Goal: Information Seeking & Learning: Learn about a topic

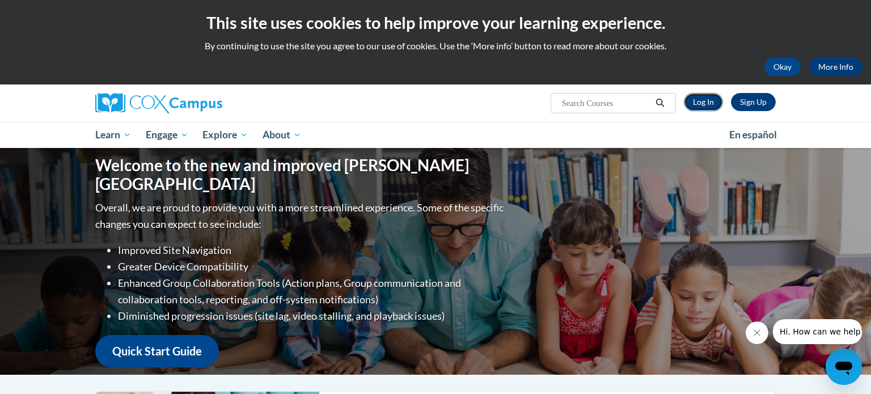
click at [707, 101] on link "Log In" at bounding box center [703, 102] width 39 height 18
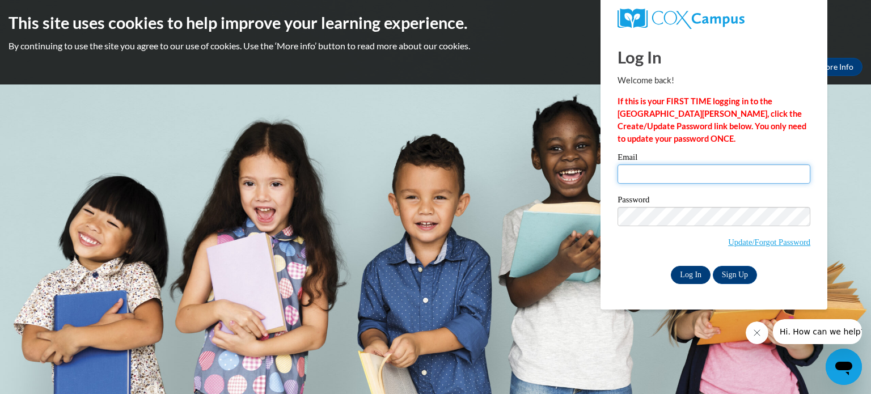
type input "mredeker@waupun.k12.wi.us"
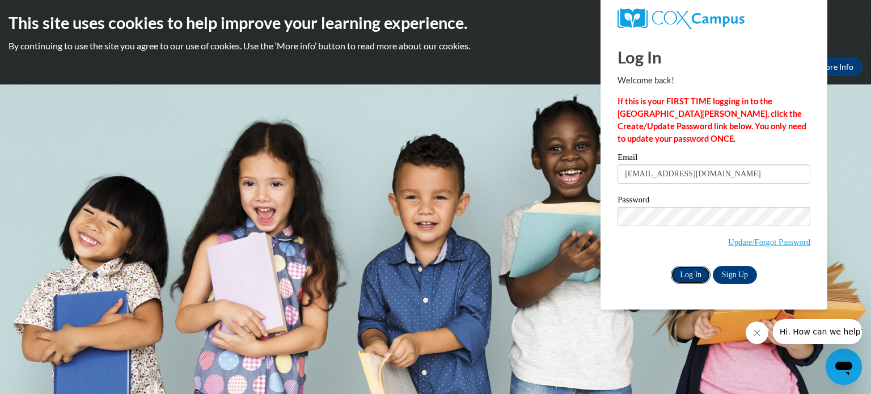
click at [686, 277] on input "Log In" at bounding box center [691, 275] width 40 height 18
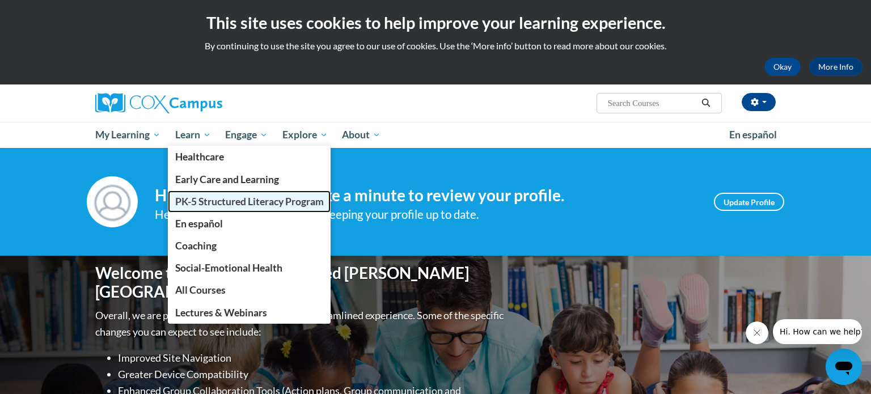
click at [196, 201] on span "PK-5 Structured Literacy Program" at bounding box center [249, 202] width 149 height 12
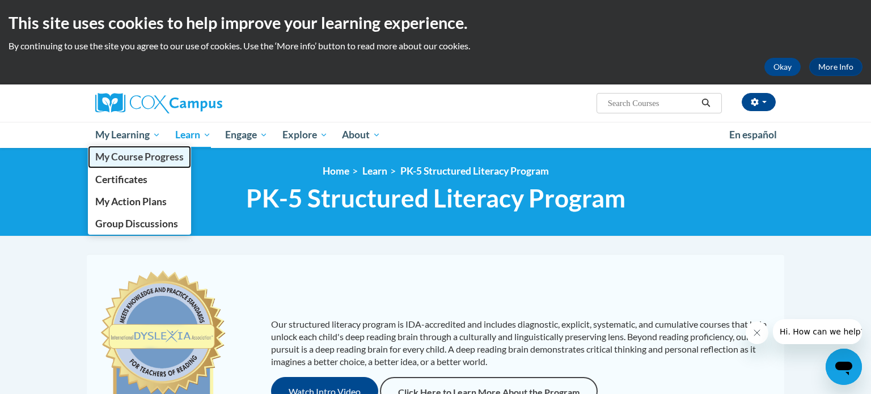
click at [131, 162] on span "My Course Progress" at bounding box center [139, 157] width 88 height 12
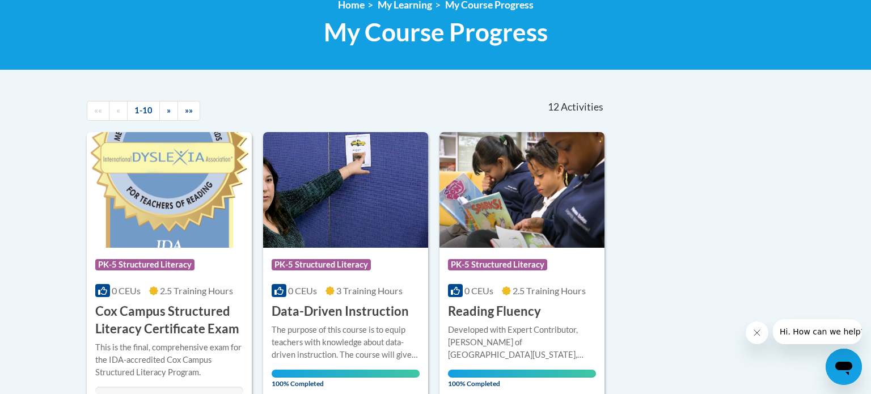
scroll to position [167, 0]
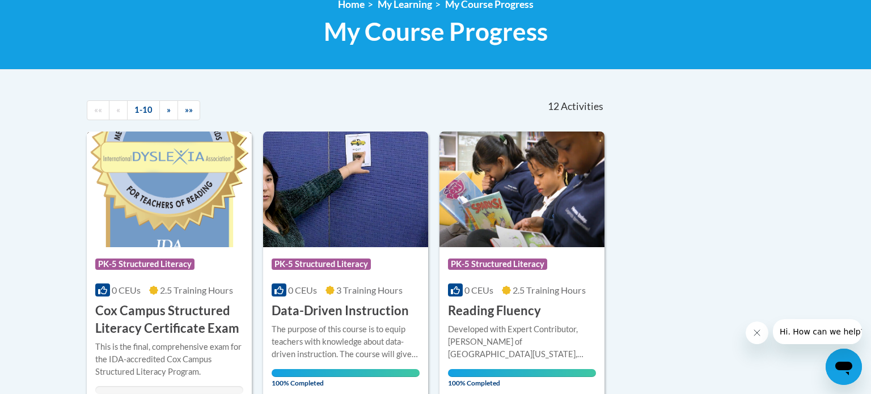
click at [141, 184] on img at bounding box center [169, 190] width 165 height 116
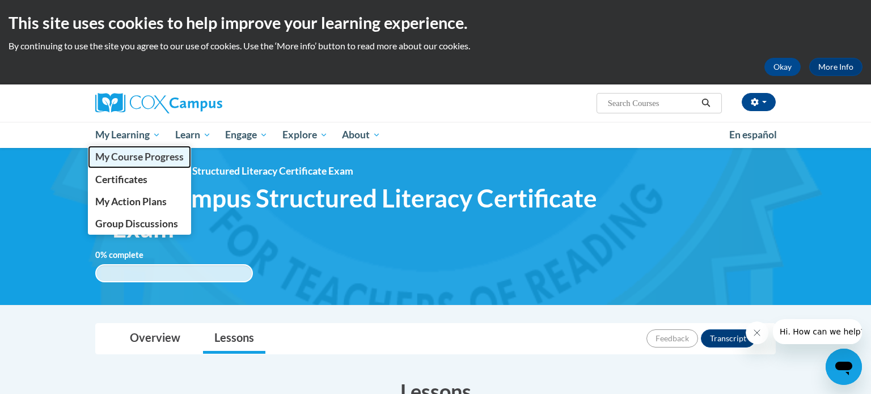
click at [132, 160] on span "My Course Progress" at bounding box center [139, 157] width 88 height 12
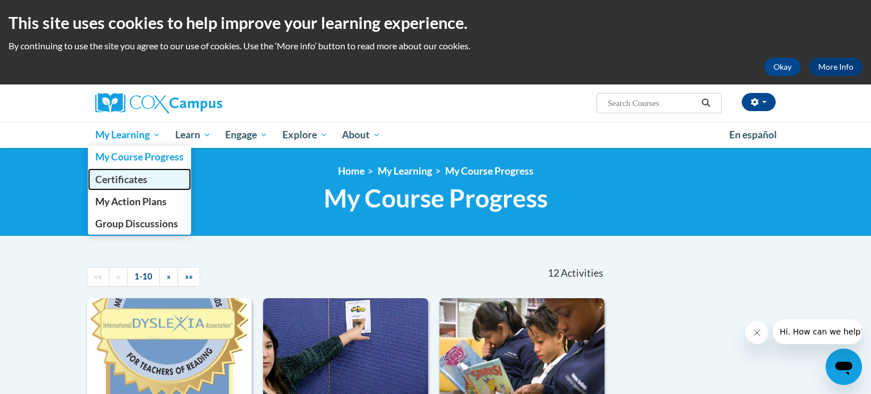
click at [124, 177] on span "Certificates" at bounding box center [121, 179] width 52 height 12
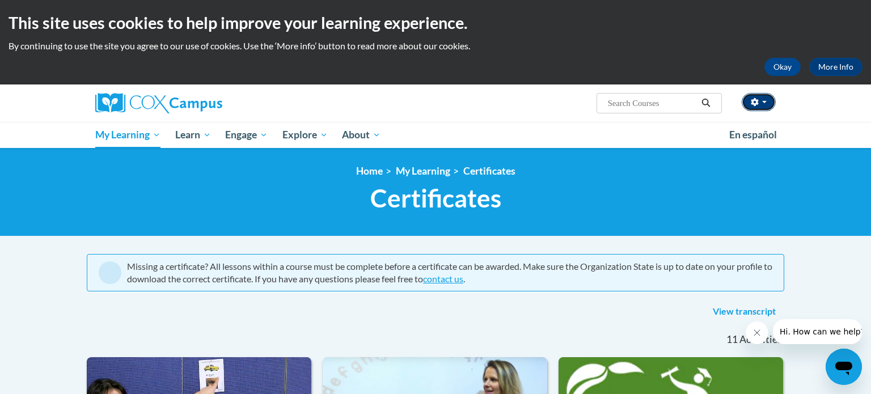
click at [753, 100] on icon "button" at bounding box center [754, 102] width 7 height 8
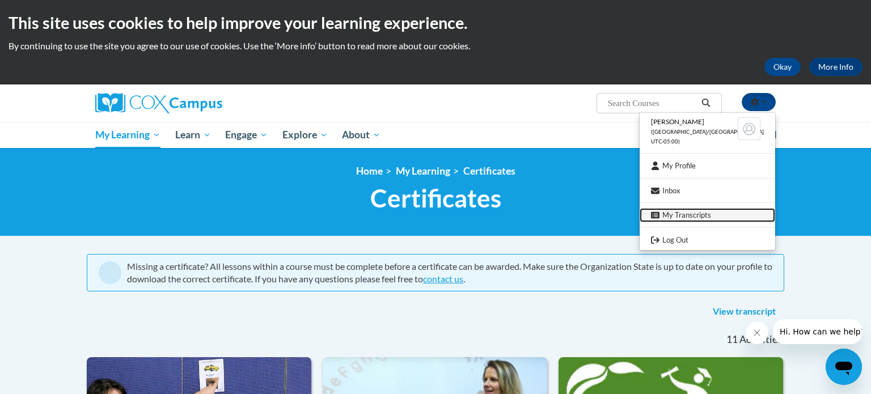
click at [701, 215] on link "My Transcripts" at bounding box center [706, 215] width 135 height 14
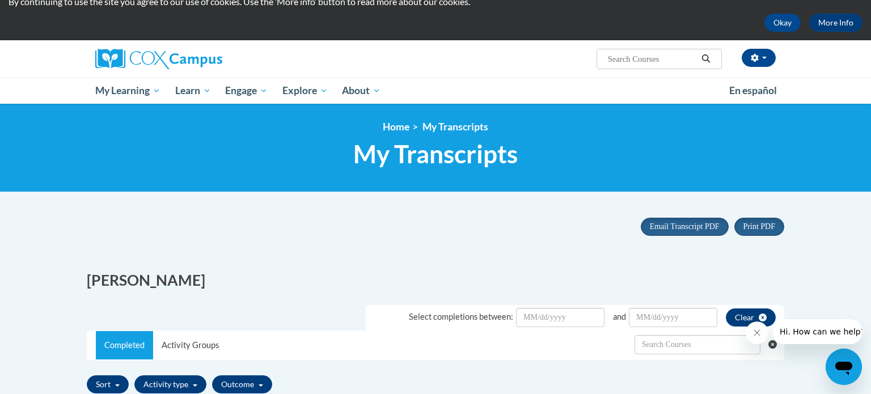
scroll to position [45, 0]
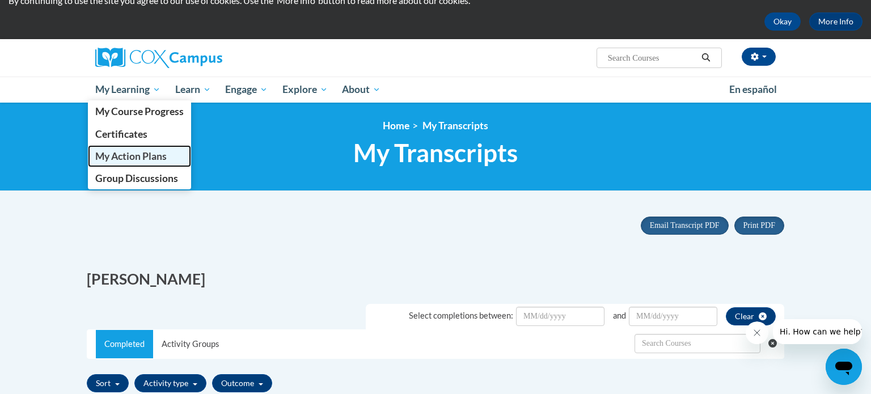
click at [128, 153] on span "My Action Plans" at bounding box center [130, 156] width 71 height 12
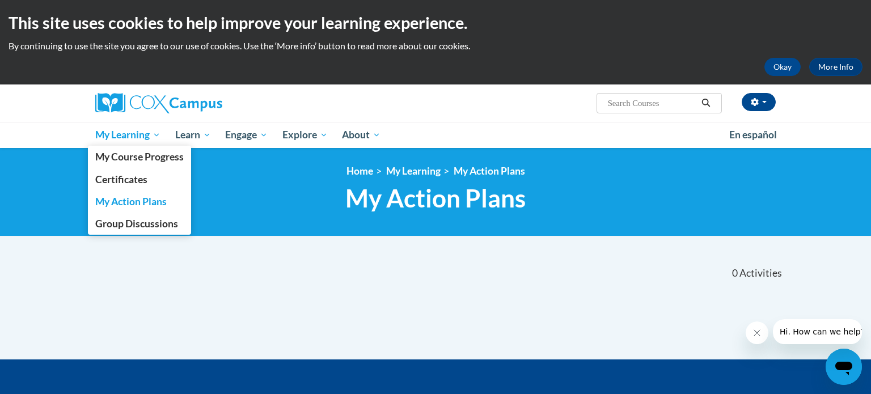
click at [138, 141] on span "My Learning" at bounding box center [127, 135] width 65 height 14
click at [128, 162] on span "My Course Progress" at bounding box center [139, 157] width 88 height 12
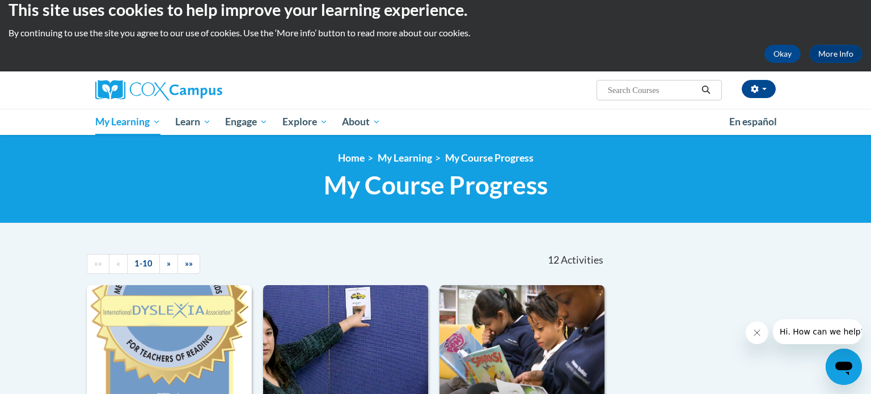
scroll to position [14, 0]
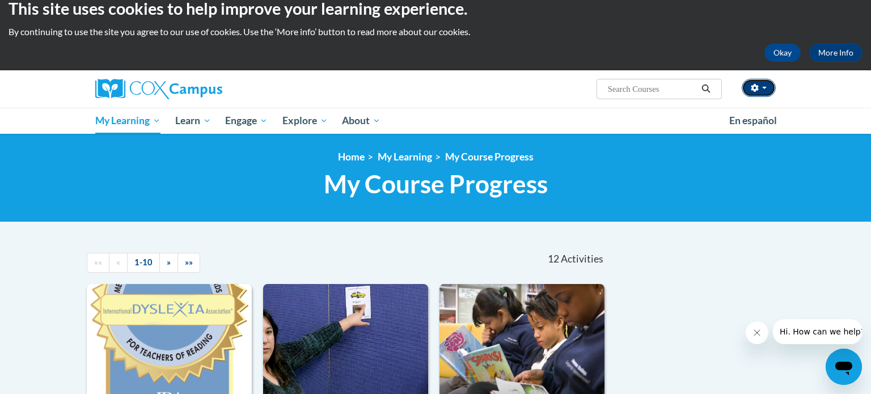
click at [754, 94] on button "button" at bounding box center [758, 88] width 34 height 18
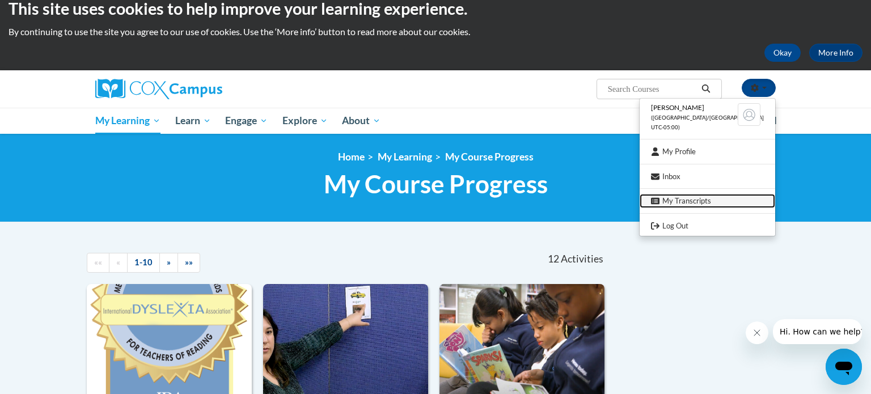
click at [705, 199] on link "My Transcripts" at bounding box center [706, 201] width 135 height 14
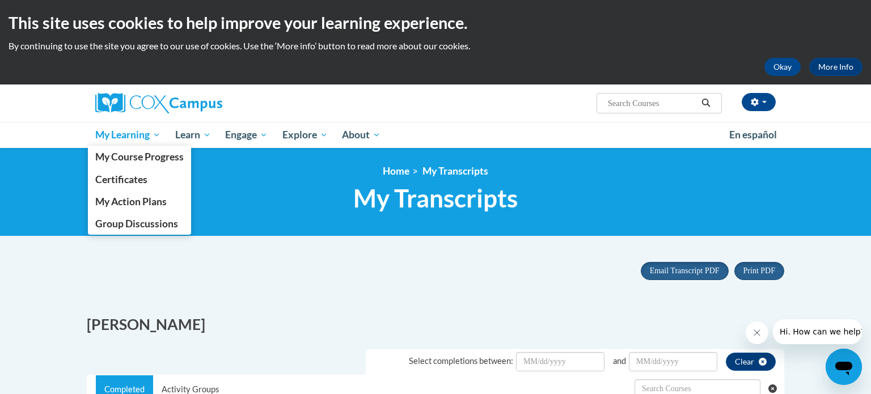
click at [142, 137] on span "My Learning" at bounding box center [127, 135] width 65 height 14
click at [141, 160] on span "My Course Progress" at bounding box center [139, 157] width 88 height 12
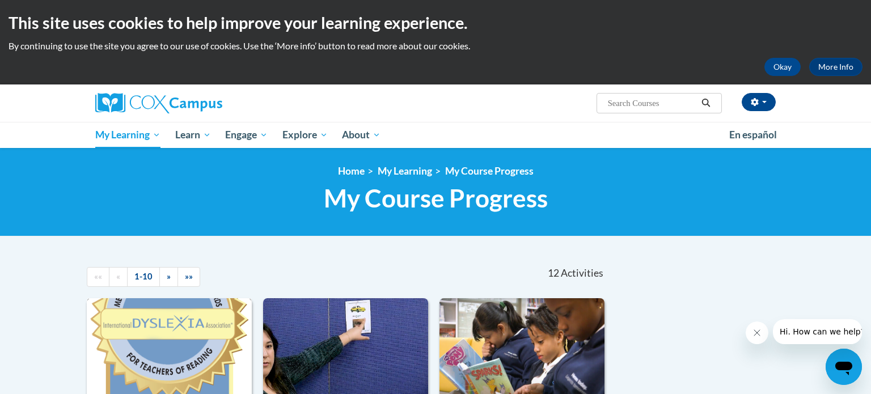
click at [193, 363] on img at bounding box center [169, 356] width 165 height 116
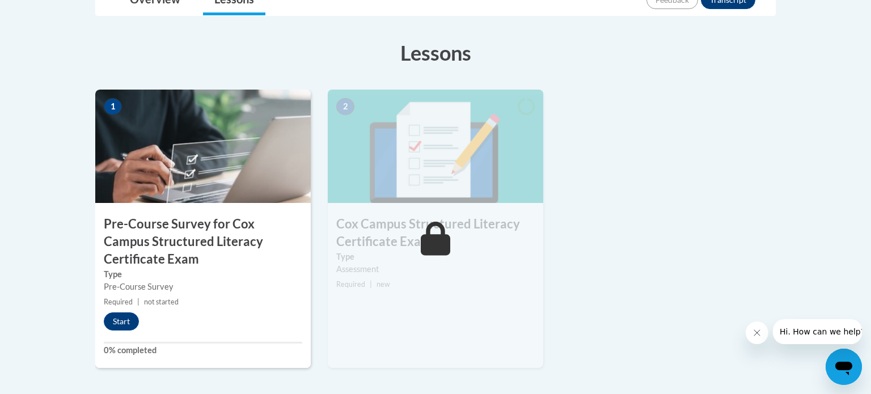
scroll to position [338, 0]
click at [129, 320] on button "Start" at bounding box center [121, 322] width 35 height 18
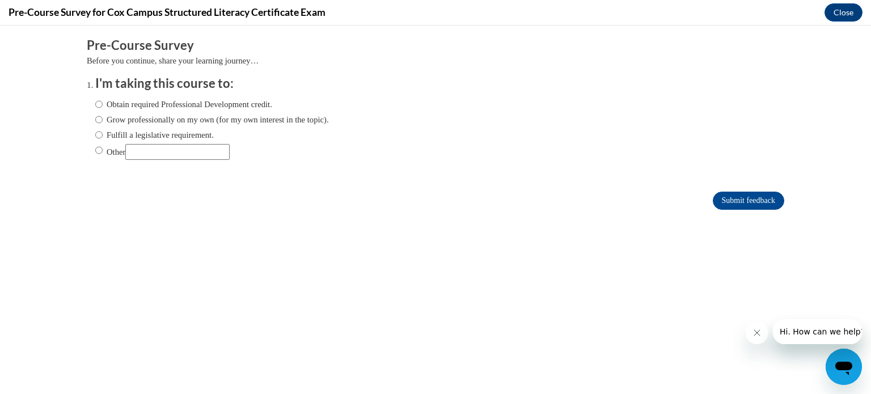
scroll to position [0, 0]
click at [174, 135] on label "Fulfill a legislative requirement." at bounding box center [154, 135] width 118 height 12
click at [103, 135] on input "Fulfill a legislative requirement." at bounding box center [98, 135] width 7 height 12
radio input "true"
click at [756, 201] on input "Submit feedback" at bounding box center [748, 201] width 71 height 18
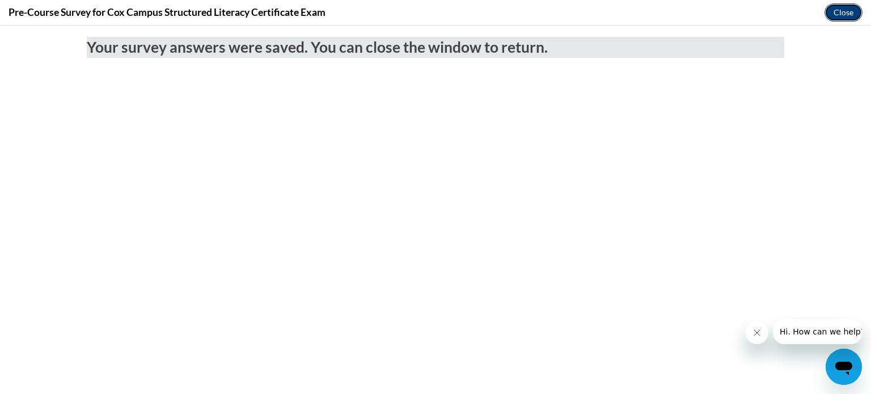
click at [844, 15] on button "Close" at bounding box center [843, 12] width 38 height 18
